Goal: Task Accomplishment & Management: Use online tool/utility

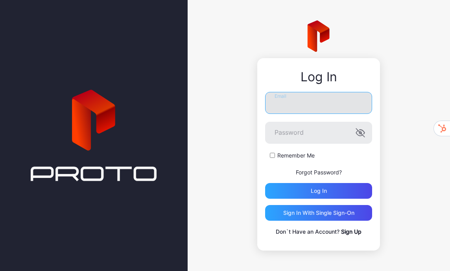
click at [283, 103] on input "Email" at bounding box center [318, 103] width 107 height 22
type input "**********"
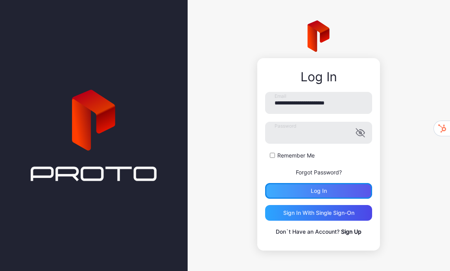
click at [304, 192] on div "Log in" at bounding box center [318, 191] width 107 height 16
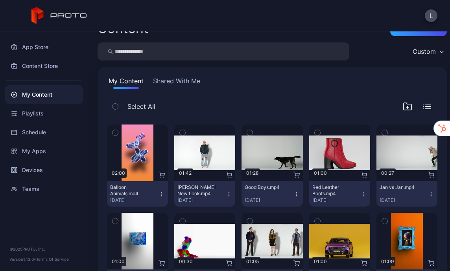
scroll to position [15, 0]
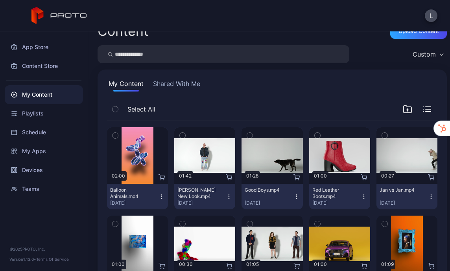
click at [147, 56] on input "search" at bounding box center [223, 54] width 252 height 18
type input "***"
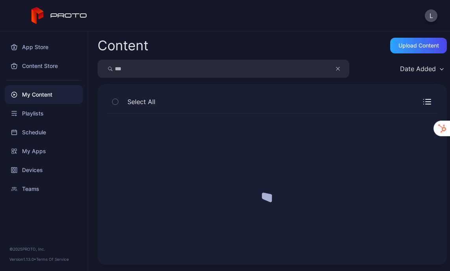
scroll to position [0, 0]
click at [338, 68] on icon "button" at bounding box center [338, 68] width 4 height 9
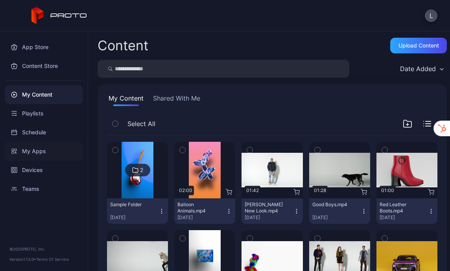
click at [43, 148] on div "My Apps" at bounding box center [44, 151] width 78 height 19
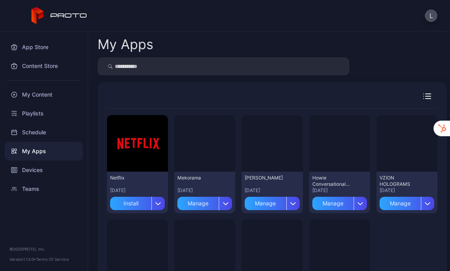
click at [162, 64] on input "search" at bounding box center [223, 66] width 252 height 18
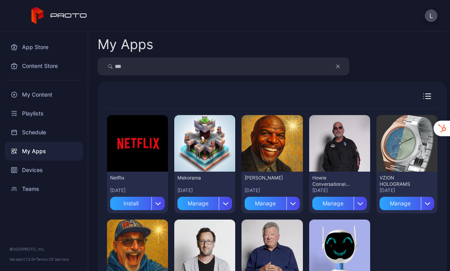
type input "***"
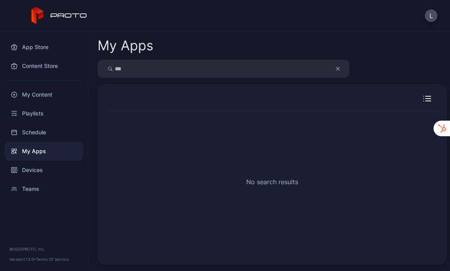
click at [340, 69] on button "button" at bounding box center [341, 69] width 15 height 18
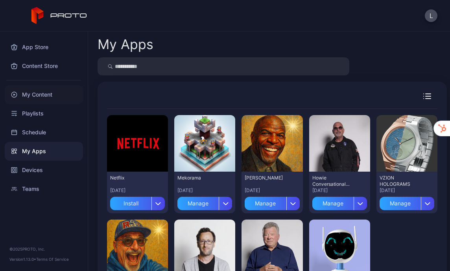
click at [36, 92] on div "My Content" at bounding box center [44, 94] width 78 height 19
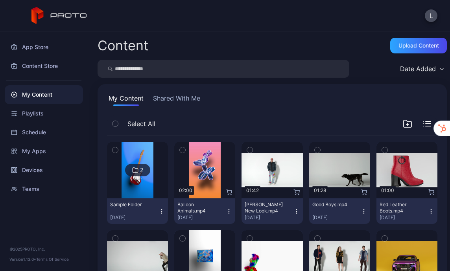
click at [160, 210] on icon "button" at bounding box center [161, 211] width 6 height 6
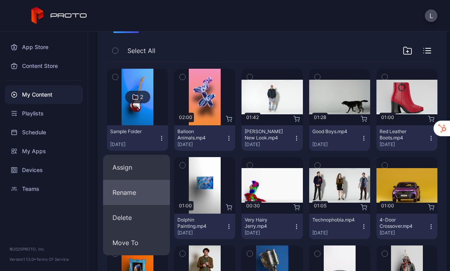
scroll to position [80, 0]
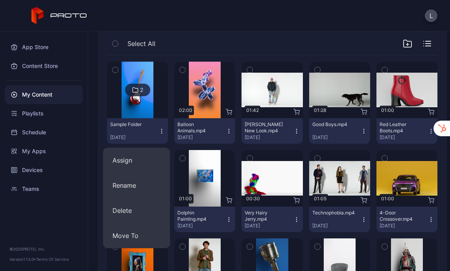
click at [160, 129] on icon "button" at bounding box center [161, 131] width 6 height 6
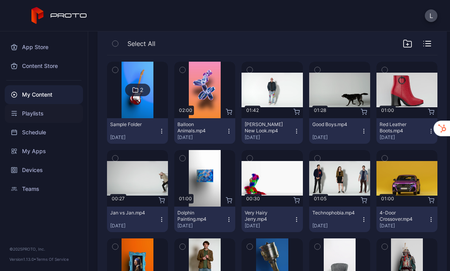
click at [43, 114] on div "Playlists" at bounding box center [44, 113] width 78 height 19
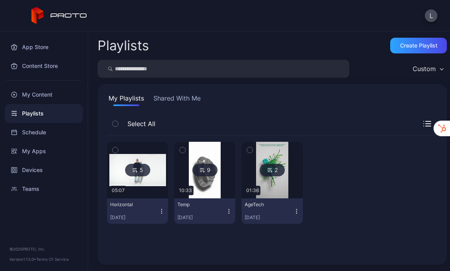
click at [162, 211] on icon "button" at bounding box center [162, 211] width 0 height 0
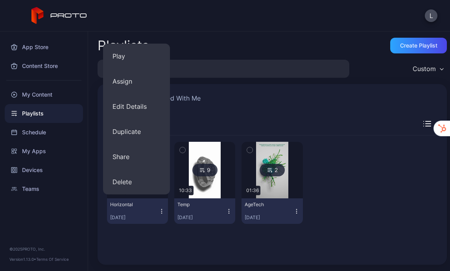
click at [227, 116] on div "Select All" at bounding box center [272, 126] width 330 height 20
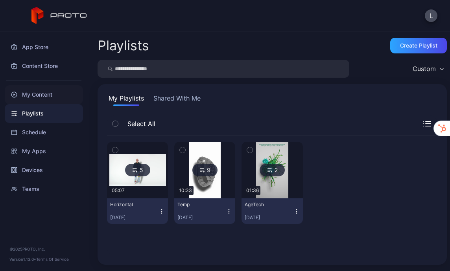
click at [46, 93] on div "My Content" at bounding box center [44, 94] width 78 height 19
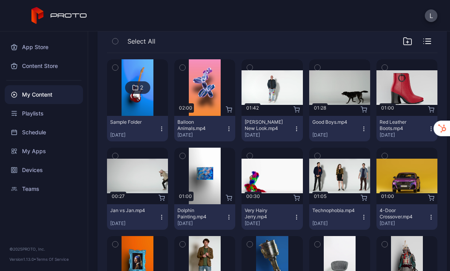
scroll to position [86, 0]
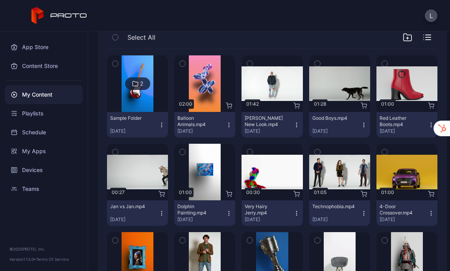
click at [226, 212] on icon "button" at bounding box center [229, 213] width 6 height 6
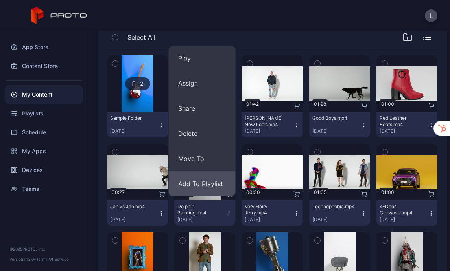
click at [208, 181] on button "Add To Playlist" at bounding box center [202, 183] width 67 height 25
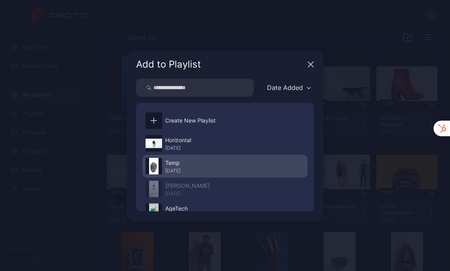
click at [173, 166] on div "Temp" at bounding box center [172, 162] width 15 height 9
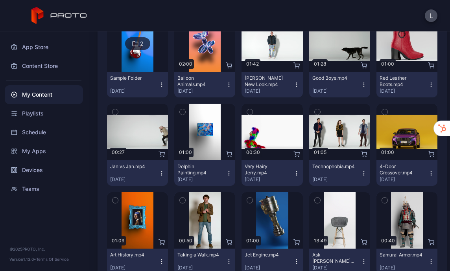
scroll to position [127, 0]
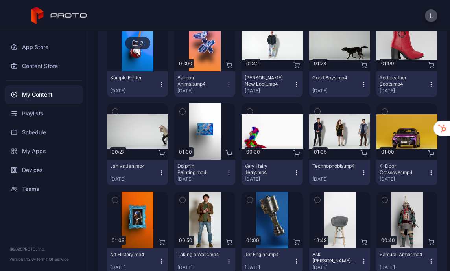
click at [35, 96] on div "My Content" at bounding box center [44, 94] width 78 height 19
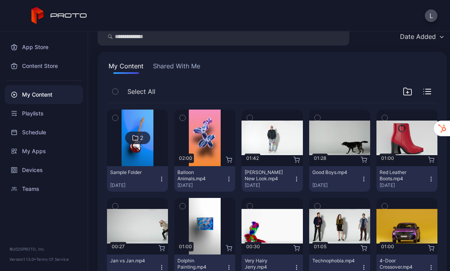
scroll to position [0, 0]
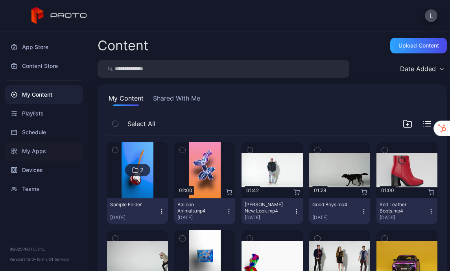
click at [40, 151] on div "My Apps" at bounding box center [44, 151] width 78 height 19
